Goal: Information Seeking & Learning: Learn about a topic

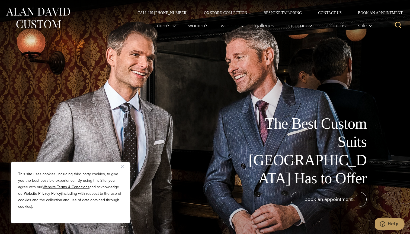
click at [123, 165] on button "Close" at bounding box center [124, 167] width 7 height 7
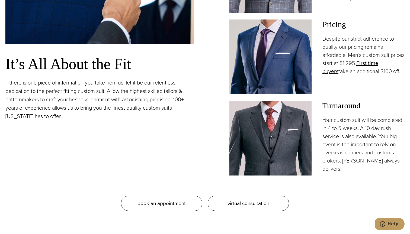
scroll to position [485, 0]
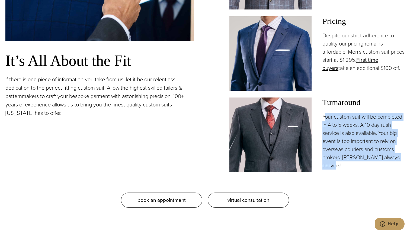
drag, startPoint x: 325, startPoint y: 114, endPoint x: 348, endPoint y: 168, distance: 58.8
click at [348, 168] on p "Your custom suit will be completed in 4 to 5 weeks. A 10 day rush service is al…" at bounding box center [363, 141] width 82 height 57
drag, startPoint x: 348, startPoint y: 168, endPoint x: 326, endPoint y: 111, distance: 61.0
click at [326, 111] on div "Turnaround Your custom suit will be completed in 4 to 5 weeks. A 10 day rush se…" at bounding box center [363, 134] width 82 height 72
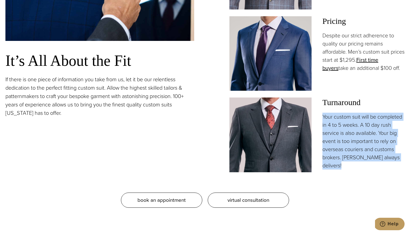
click at [326, 111] on div "Turnaround Your custom suit will be completed in 4 to 5 weeks. A 10 day rush se…" at bounding box center [363, 134] width 82 height 72
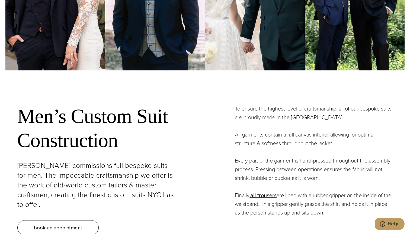
scroll to position [1910, 0]
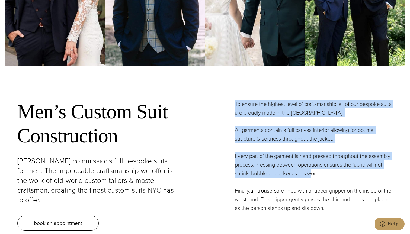
drag, startPoint x: 233, startPoint y: 90, endPoint x: 312, endPoint y: 177, distance: 117.5
click at [312, 177] on div "Men’s Custom Suit Construction [PERSON_NAME] commissions full bespoke suits for…" at bounding box center [205, 176] width 386 height 206
click at [312, 177] on p "Every part of the garment is hand-pressed throughout the assembly process. Pres…" at bounding box center [314, 165] width 158 height 26
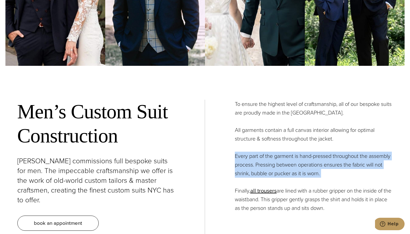
drag, startPoint x: 319, startPoint y: 181, endPoint x: 288, endPoint y: 150, distance: 43.9
click at [288, 150] on div "To ensure the highest level of craftsmanship, all of our bespoke suits are prou…" at bounding box center [299, 156] width 188 height 113
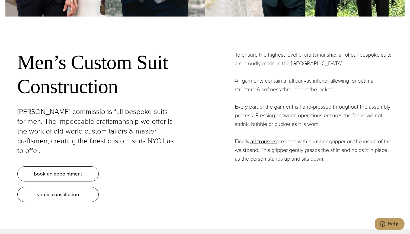
scroll to position [1965, 0]
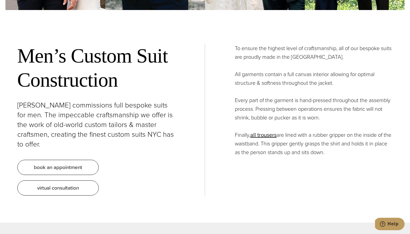
drag, startPoint x: 291, startPoint y: 128, endPoint x: 313, endPoint y: 162, distance: 40.1
click at [313, 162] on div "To ensure the highest level of craftsmanship, all of our bespoke suits are prou…" at bounding box center [299, 120] width 188 height 152
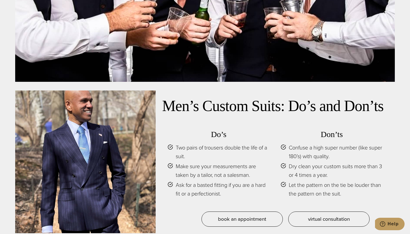
scroll to position [2370, 0]
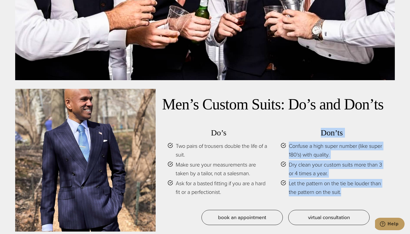
drag, startPoint x: 280, startPoint y: 114, endPoint x: 346, endPoint y: 179, distance: 93.4
click at [346, 179] on div "Do’s Two pairs of trousers double the life of a suit. Make sure your measuremen…" at bounding box center [275, 165] width 226 height 89
click at [346, 179] on span "Let the pattern on the tie be louder than the pattern on the suit." at bounding box center [336, 187] width 94 height 17
drag, startPoint x: 346, startPoint y: 182, endPoint x: 295, endPoint y: 119, distance: 80.8
click at [296, 128] on div "Don’ts Confuse a high super number (like super 180’s) with quality. Dry clean y…" at bounding box center [332, 162] width 102 height 69
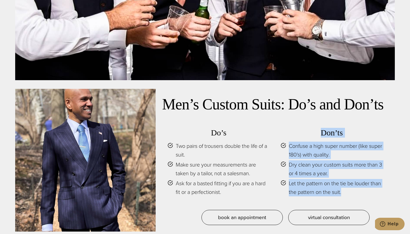
click at [295, 128] on h3 "Don’ts" at bounding box center [332, 133] width 102 height 10
drag, startPoint x: 295, startPoint y: 119, endPoint x: 348, endPoint y: 182, distance: 82.4
click at [348, 182] on div "Don’ts Confuse a high super number (like super 180’s) with quality. Dry clean y…" at bounding box center [332, 162] width 102 height 69
click at [348, 182] on span "Let the pattern on the tie be louder than the pattern on the suit." at bounding box center [336, 187] width 94 height 17
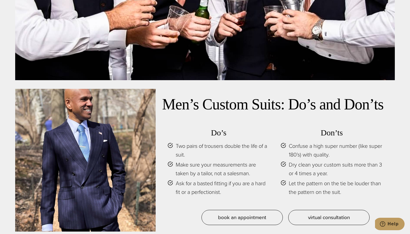
drag, startPoint x: 348, startPoint y: 182, endPoint x: 309, endPoint y: 123, distance: 71.0
click at [309, 128] on div "Don’ts Confuse a high super number (like super 180’s) with quality. Dry clean y…" at bounding box center [332, 162] width 102 height 69
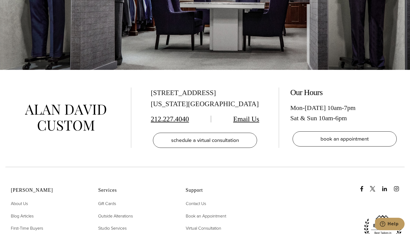
scroll to position [3247, 0]
